Goal: Find specific page/section: Find specific page/section

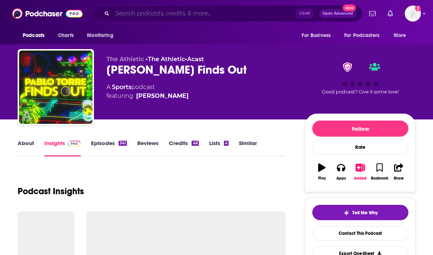
click at [253, 17] on input "Search podcasts, credits, & more..." at bounding box center [204, 14] width 184 height 12
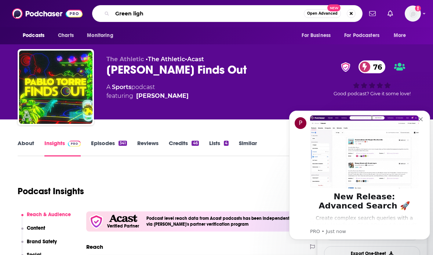
type input "Green light"
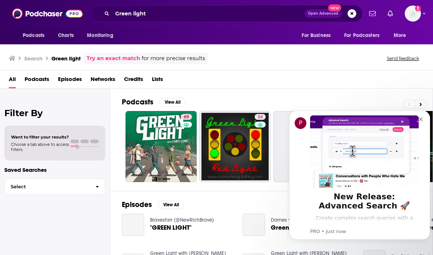
click at [423, 117] on button "Dismiss notification" at bounding box center [421, 119] width 6 height 6
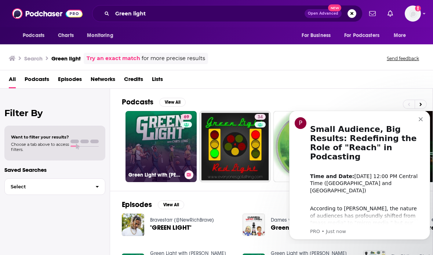
click at [168, 128] on link "69 Green Light with [PERSON_NAME]" at bounding box center [160, 146] width 71 height 71
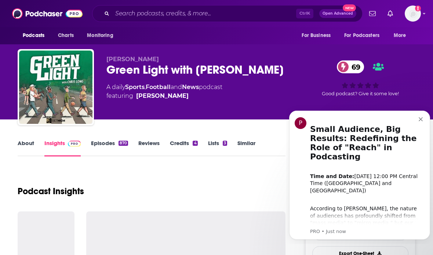
click at [422, 121] on icon "Dismiss notification" at bounding box center [420, 119] width 4 height 4
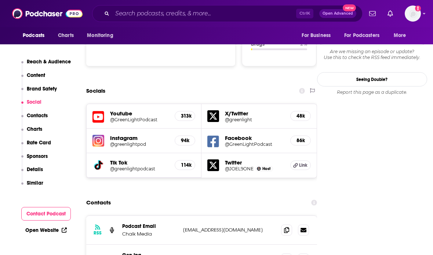
scroll to position [802, 0]
